Goal: Transaction & Acquisition: Purchase product/service

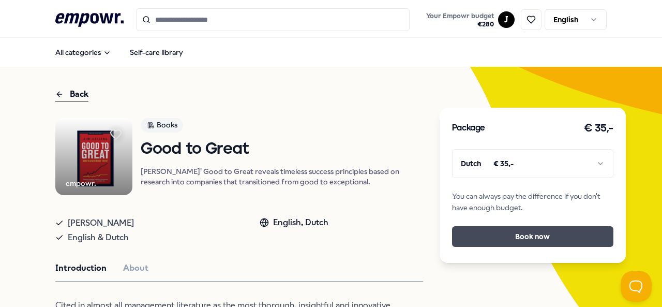
click at [511, 230] on button "Book now" at bounding box center [532, 236] width 161 height 21
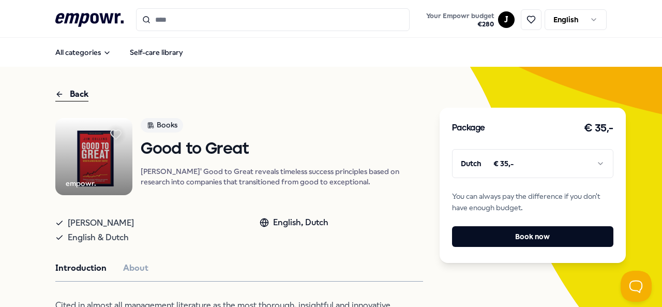
click at [598, 171] on html ".empowr-logo_svg__cls-1{fill:#03032f} Your Empowr budget € 280 J English All ca…" at bounding box center [331, 153] width 662 height 307
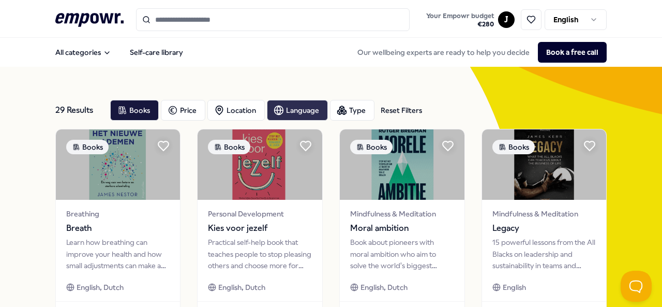
click at [306, 109] on div "Language" at bounding box center [297, 110] width 61 height 21
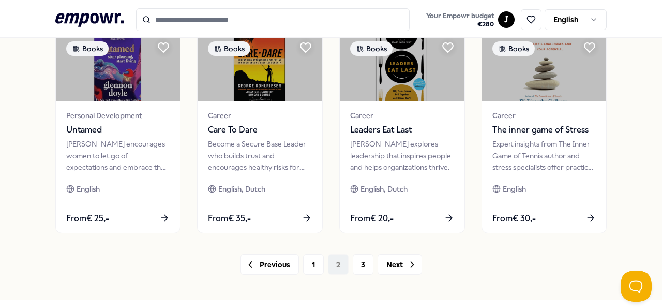
scroll to position [536, 0]
